Goal: Find specific page/section: Find specific page/section

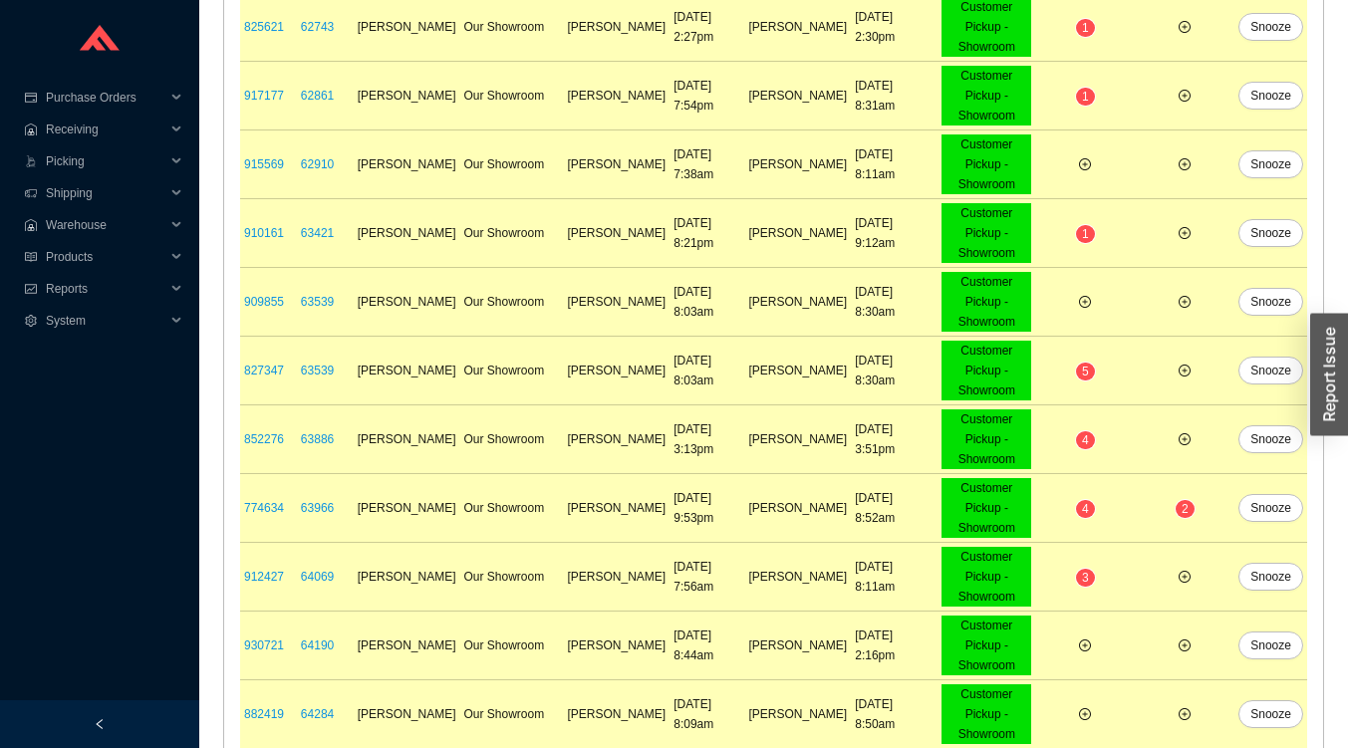
scroll to position [1012, 0]
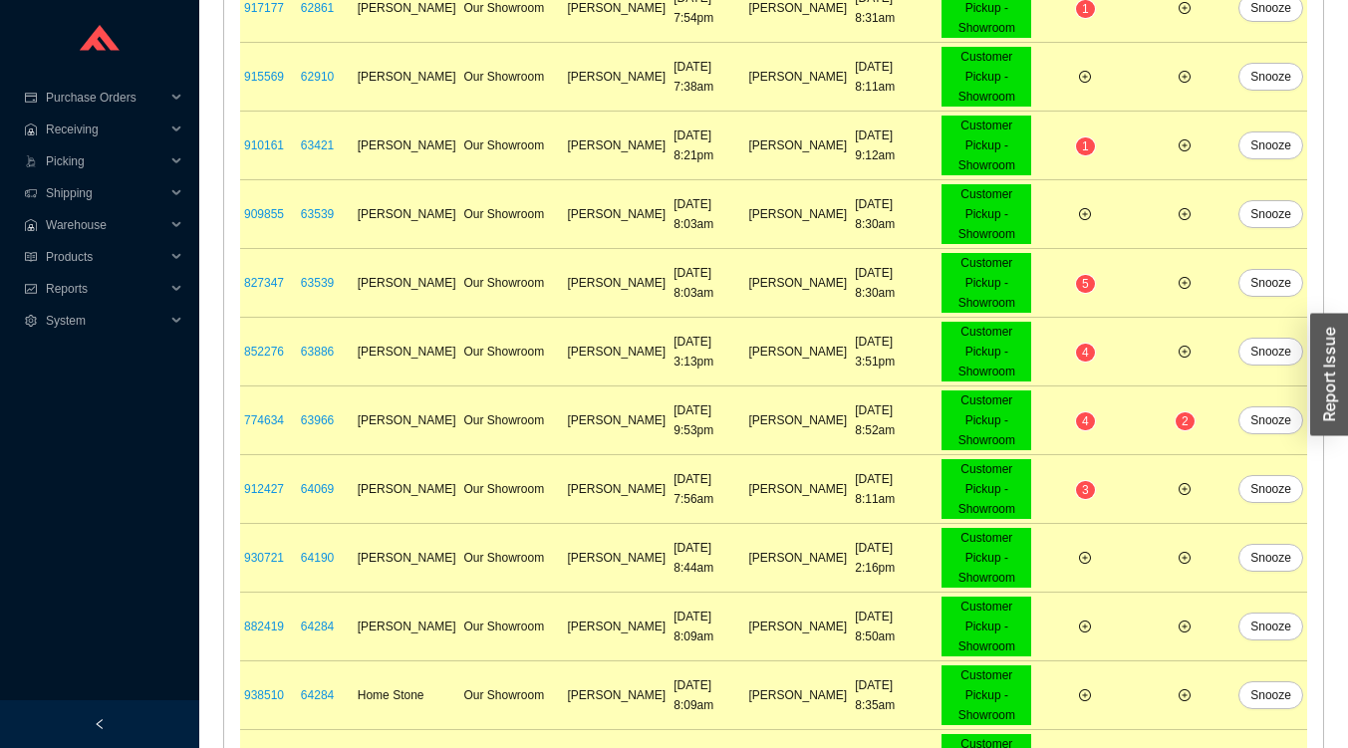
click at [41, 273] on div "Reports" at bounding box center [99, 289] width 199 height 32
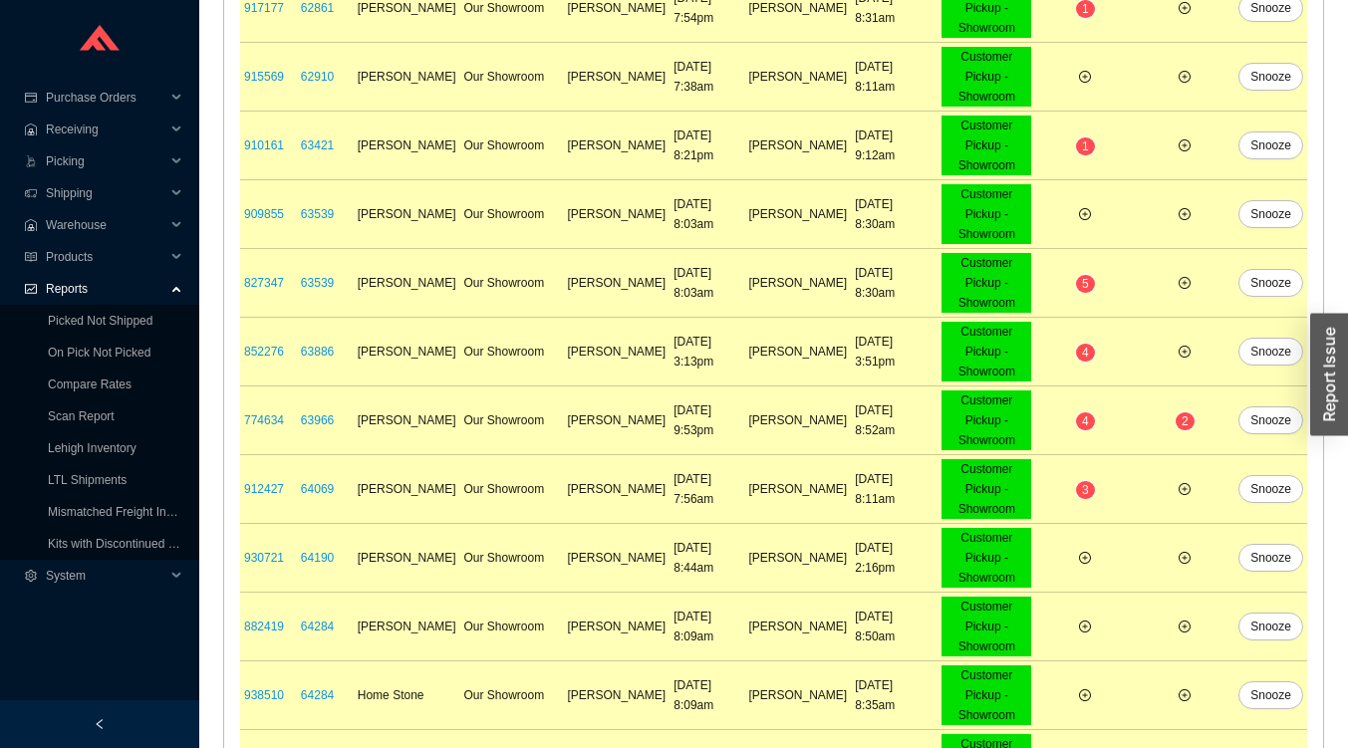
click at [64, 346] on link "On Pick Not Picked" at bounding box center [99, 353] width 103 height 14
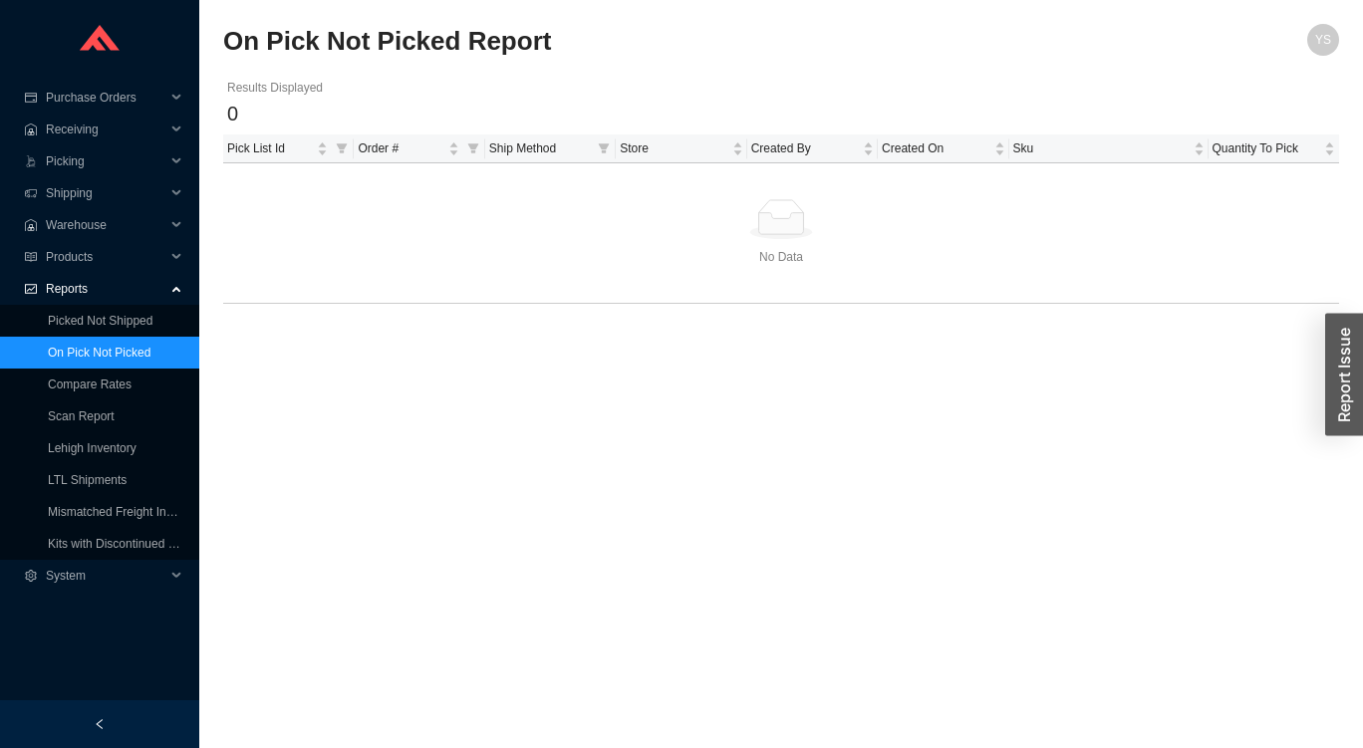
click at [69, 317] on link "Picked Not Shipped" at bounding box center [100, 321] width 105 height 14
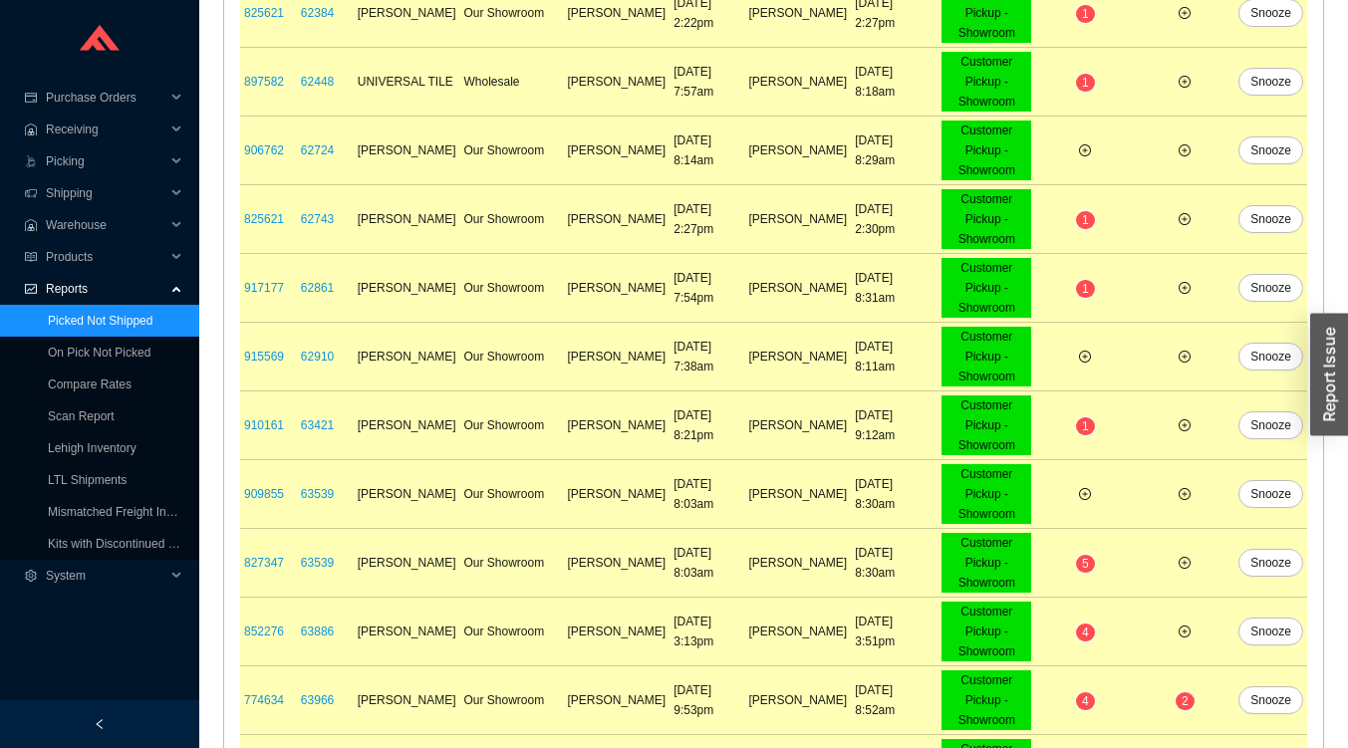
scroll to position [1012, 0]
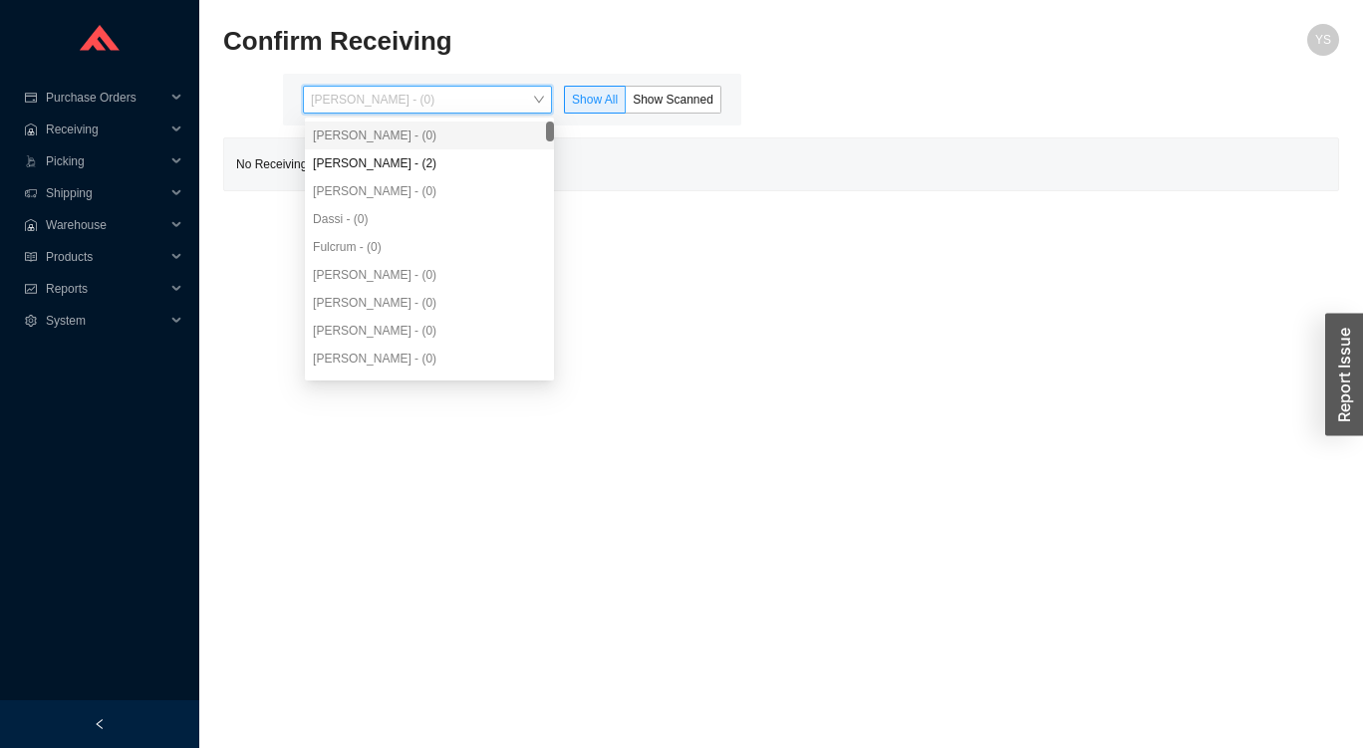
click at [351, 162] on div "Angel Negron - (2)" at bounding box center [429, 163] width 233 height 18
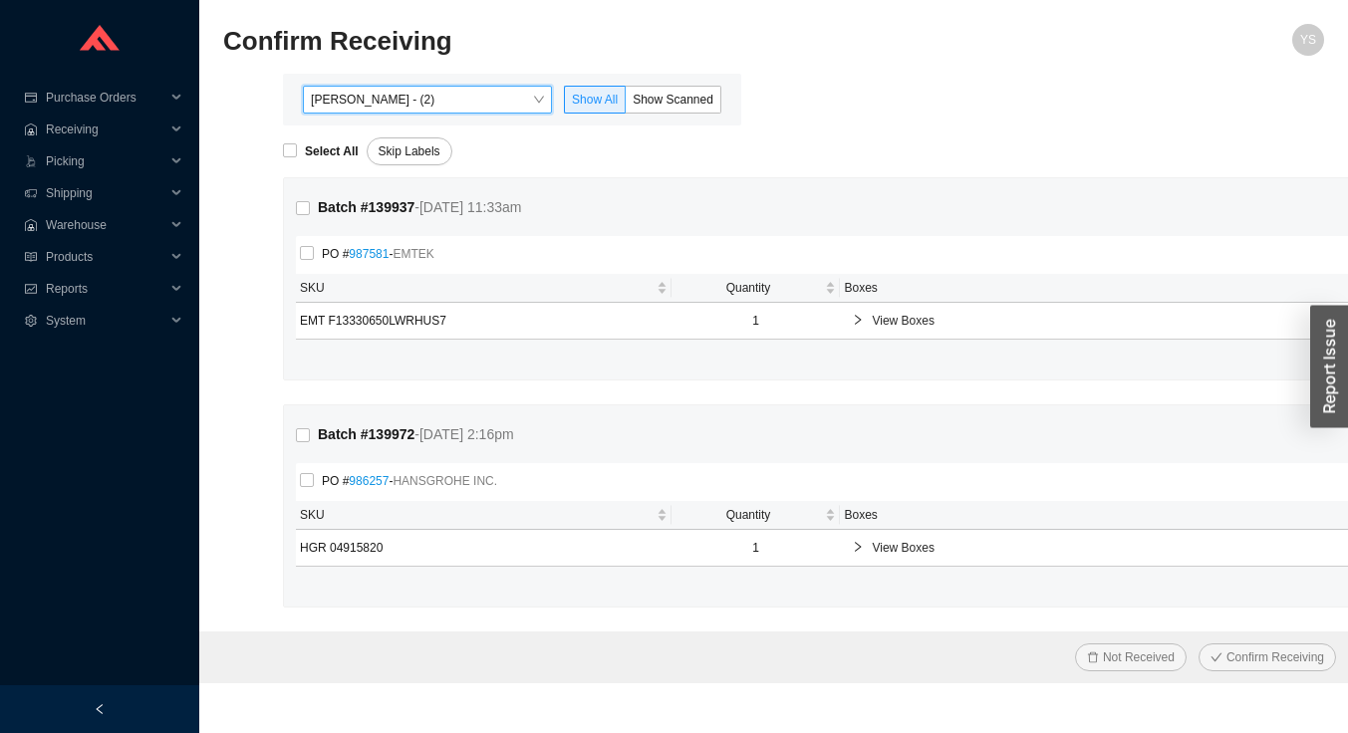
click at [659, 107] on span "Show Scanned" at bounding box center [673, 100] width 81 height 14
click at [626, 104] on input "Show Scanned" at bounding box center [626, 104] width 0 height 0
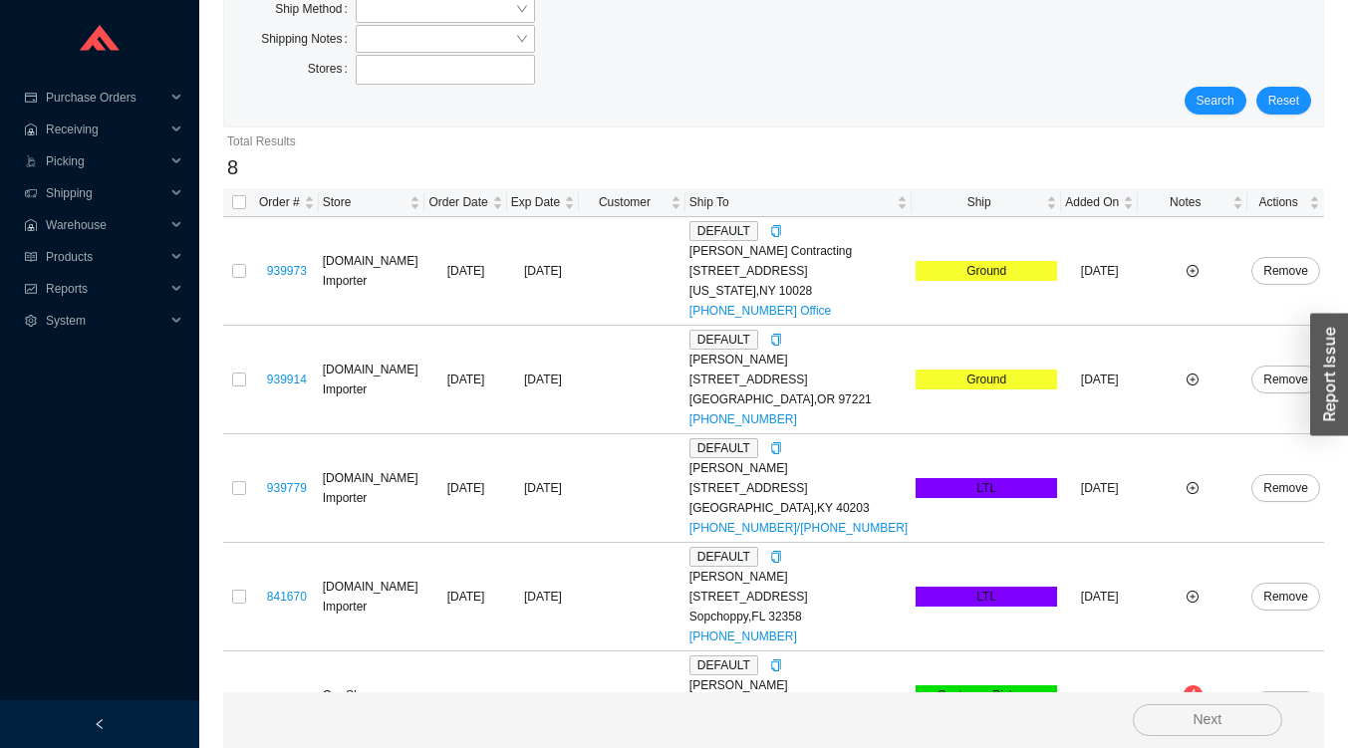
scroll to position [179, 0]
